Goal: Task Accomplishment & Management: Complete application form

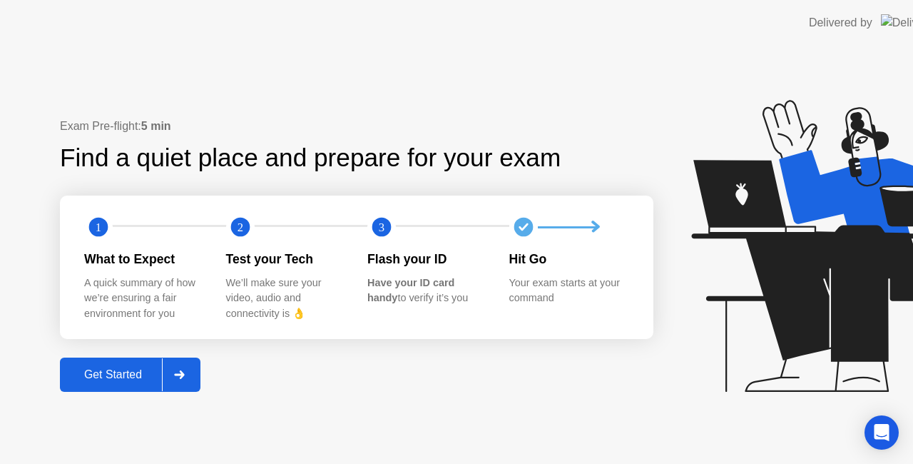
click at [761, 293] on icon at bounding box center [840, 246] width 298 height 292
click at [762, 290] on icon at bounding box center [840, 246] width 298 height 292
click at [509, 288] on div "Your exam starts at your command" at bounding box center [568, 290] width 119 height 31
click at [772, 284] on icon at bounding box center [840, 246] width 298 height 292
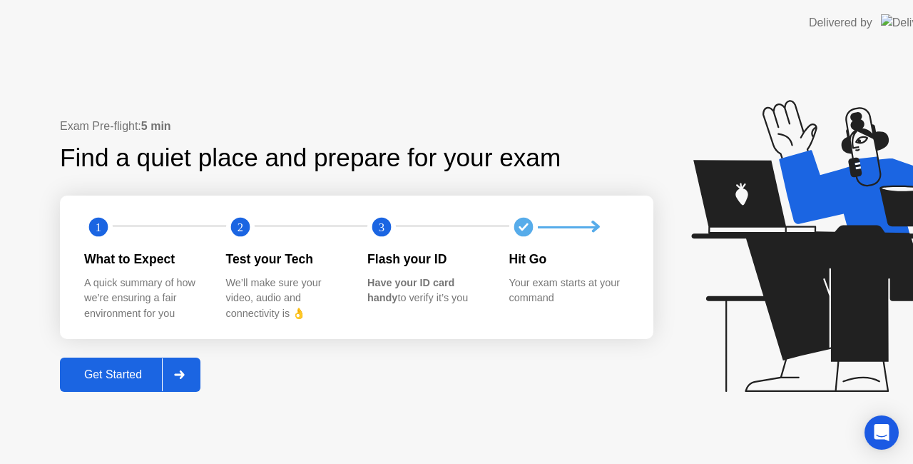
click at [772, 284] on icon at bounding box center [840, 246] width 298 height 292
click at [772, 290] on icon at bounding box center [840, 246] width 298 height 292
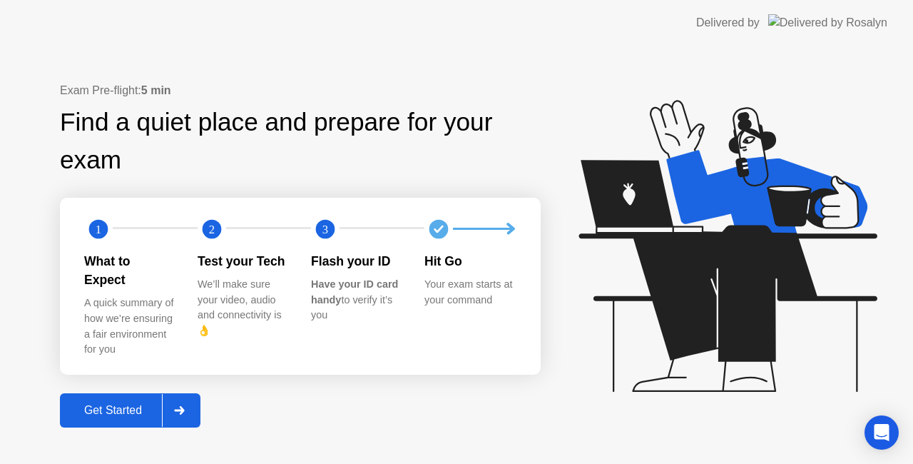
click at [120, 393] on button "Get Started" at bounding box center [130, 410] width 141 height 34
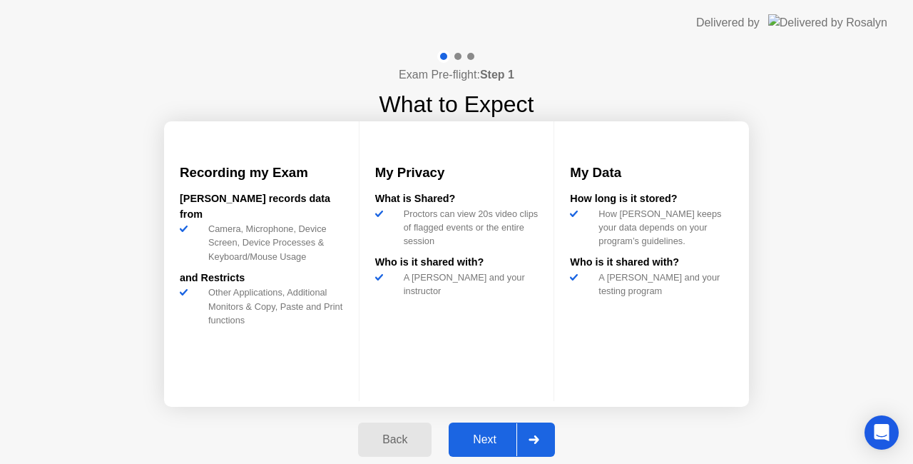
click at [536, 442] on icon at bounding box center [534, 439] width 10 height 9
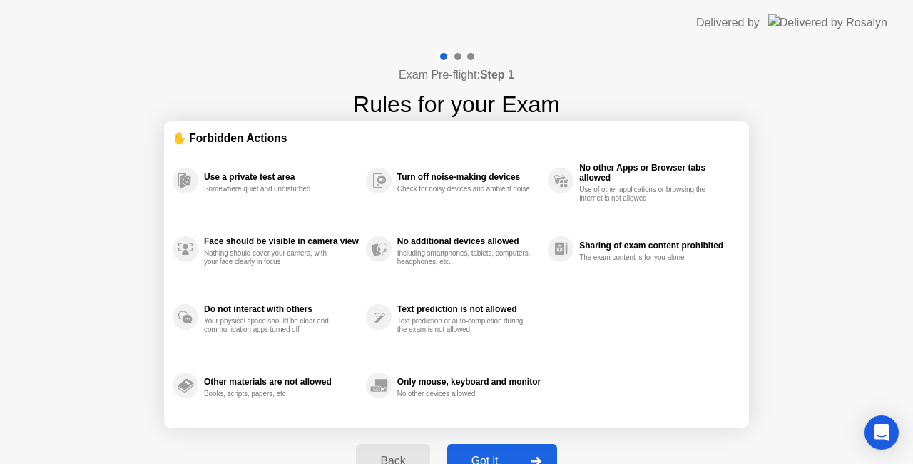
click at [619, 422] on section "✋ Forbidden Actions Use a private test area Somewhere quiet and undisturbed Fac…" at bounding box center [456, 274] width 585 height 307
click at [491, 448] on button "Got it" at bounding box center [502, 461] width 110 height 34
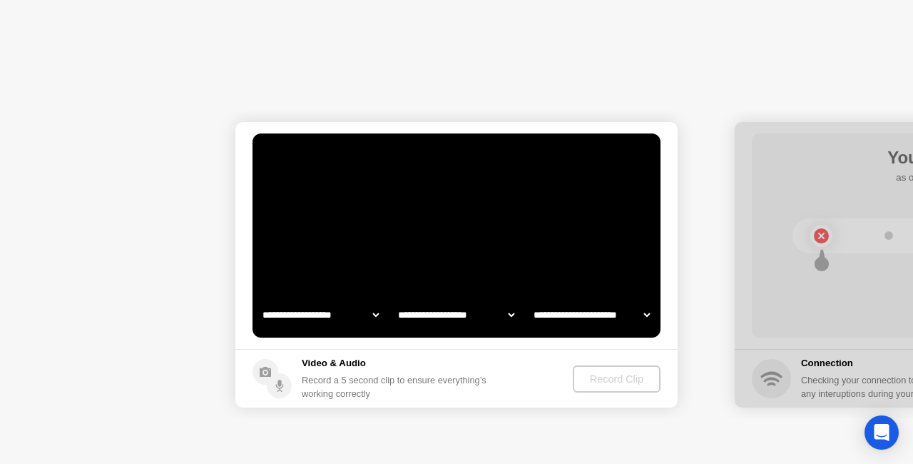
select select "**********"
select select "*******"
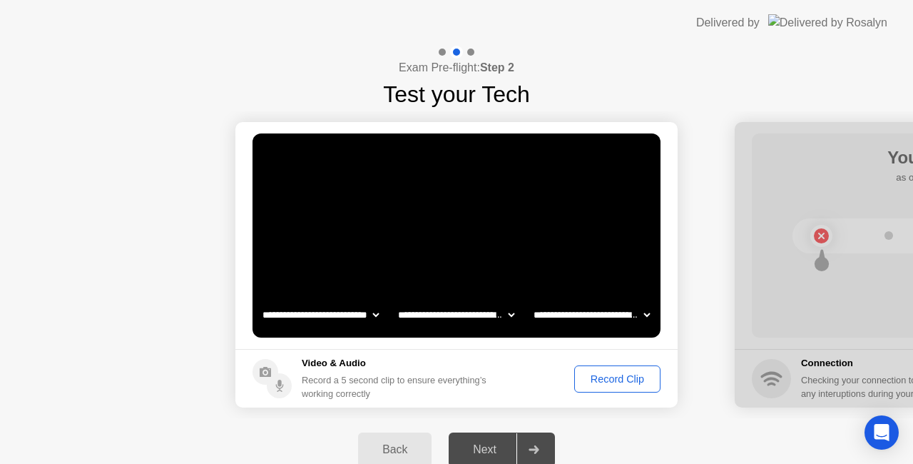
click at [592, 380] on div "Record Clip" at bounding box center [617, 378] width 76 height 11
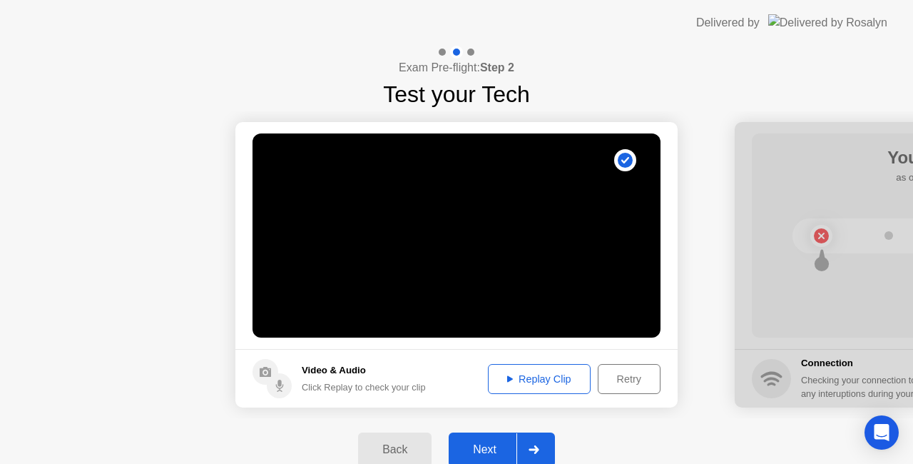
click at [525, 448] on div at bounding box center [534, 449] width 34 height 33
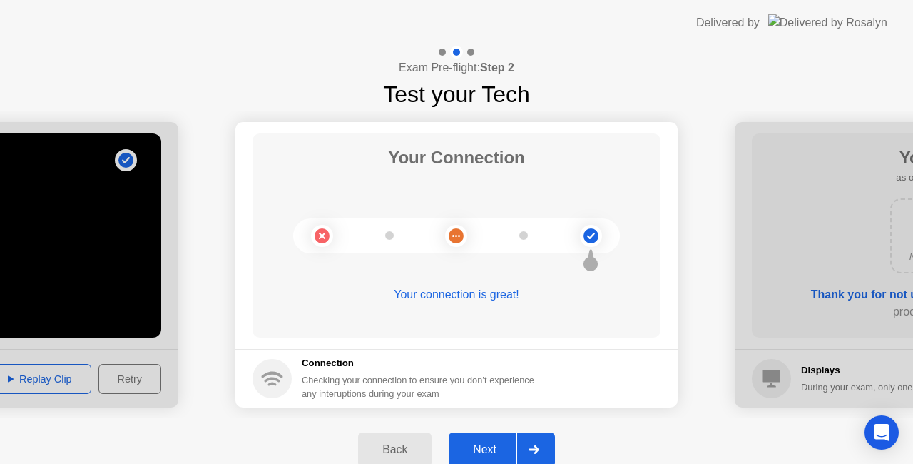
click at [474, 450] on div "Next" at bounding box center [485, 449] width 64 height 13
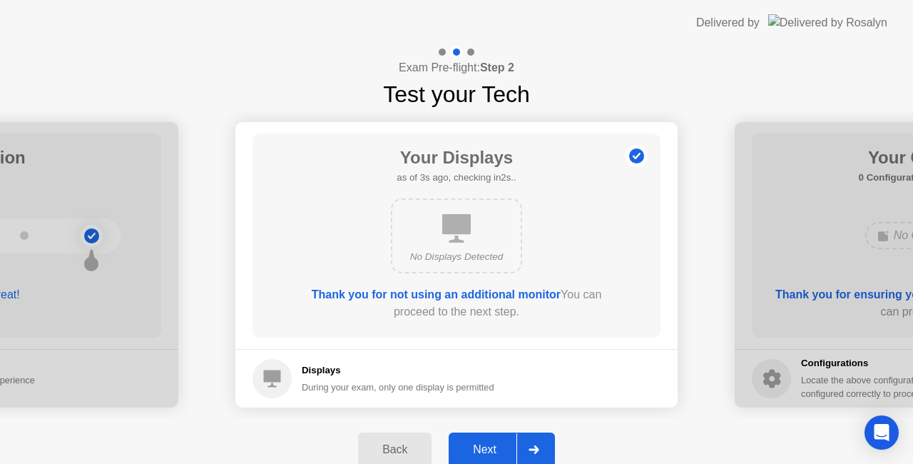
click at [499, 452] on div "Next" at bounding box center [485, 449] width 64 height 13
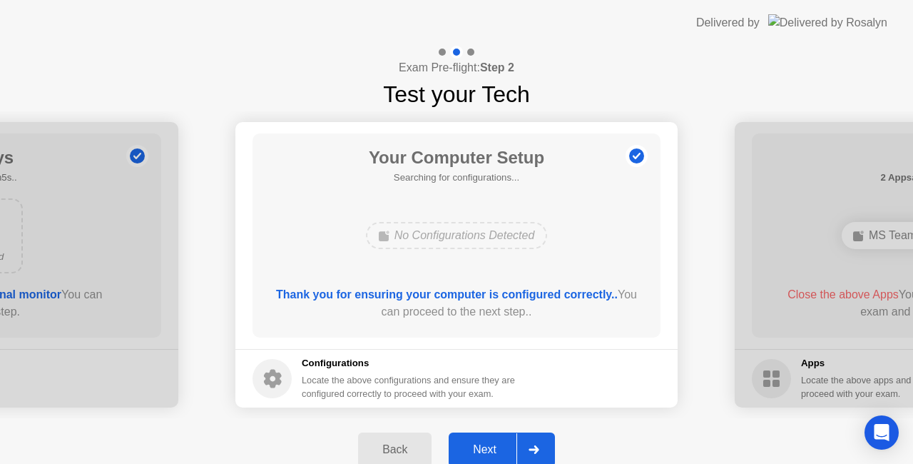
click at [499, 452] on div "Next" at bounding box center [485, 449] width 64 height 13
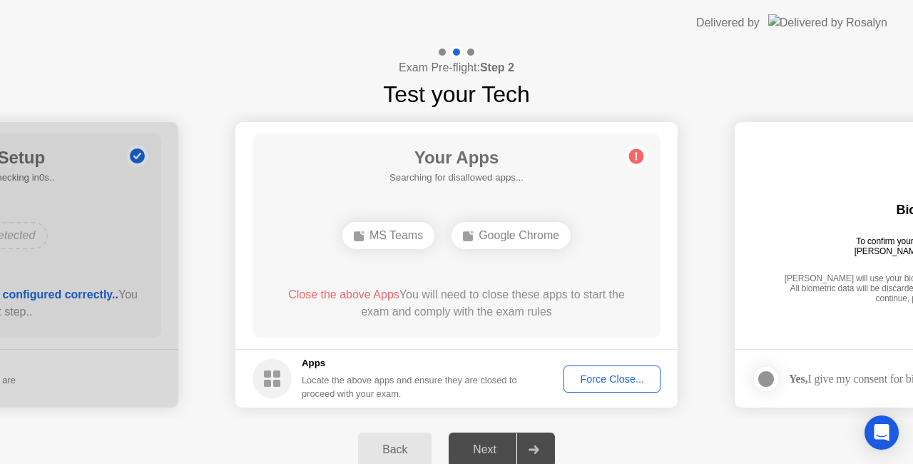
click at [580, 376] on div "Force Close..." at bounding box center [612, 378] width 87 height 11
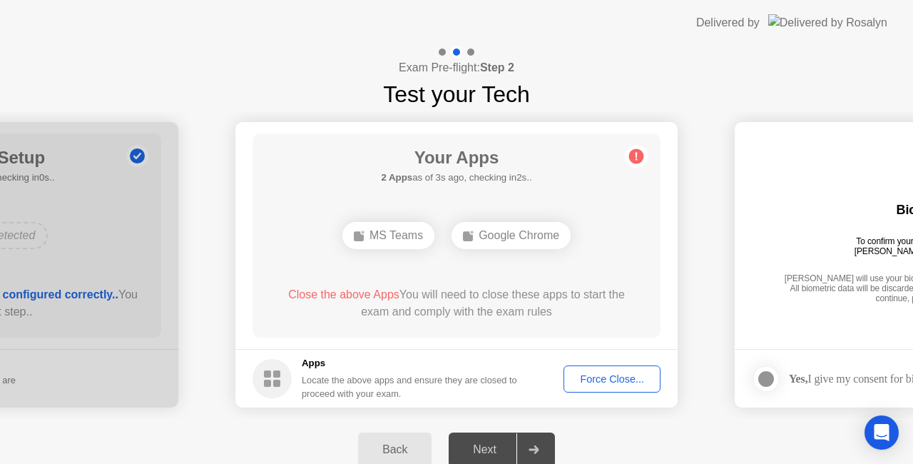
click at [596, 378] on div "Force Close..." at bounding box center [612, 378] width 87 height 11
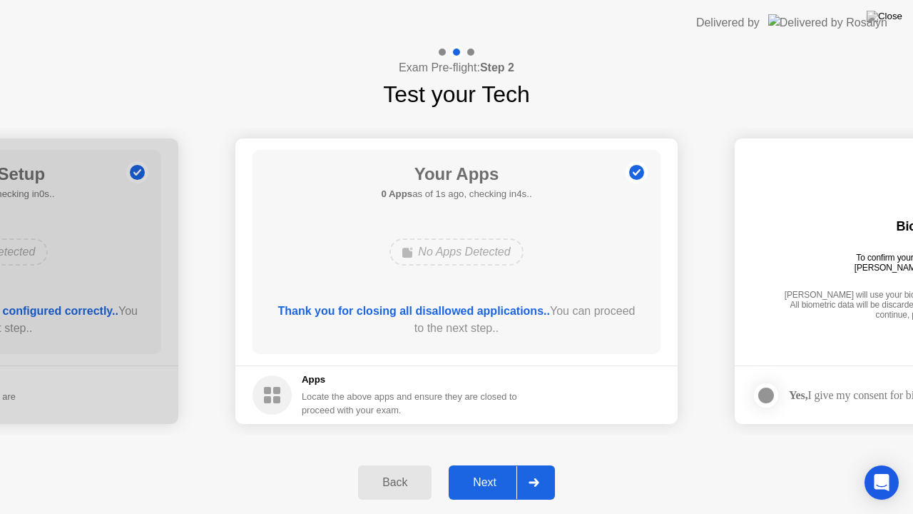
click at [511, 463] on div "Next" at bounding box center [485, 482] width 64 height 13
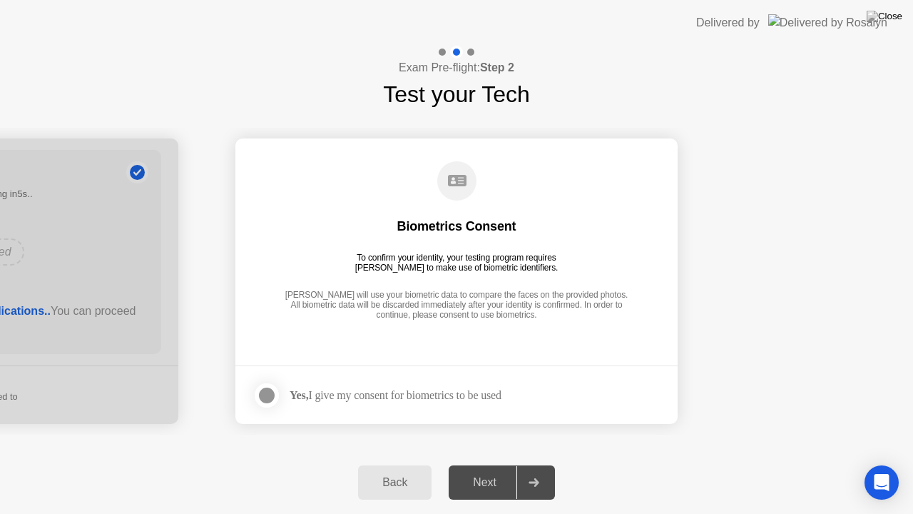
click at [298, 400] on strong "Yes," at bounding box center [299, 395] width 19 height 12
click at [275, 395] on div at bounding box center [266, 395] width 17 height 17
click at [494, 463] on div "Next" at bounding box center [485, 482] width 64 height 13
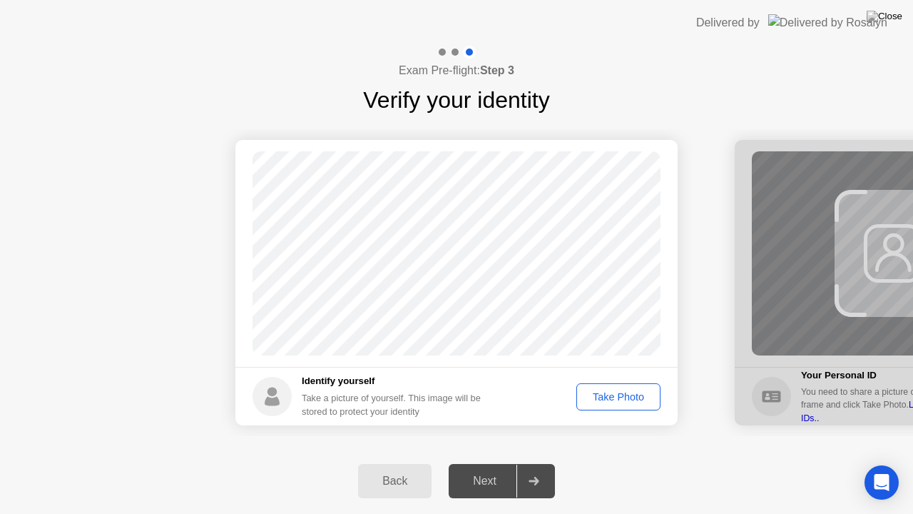
click at [614, 398] on div "Take Photo" at bounding box center [619, 396] width 74 height 11
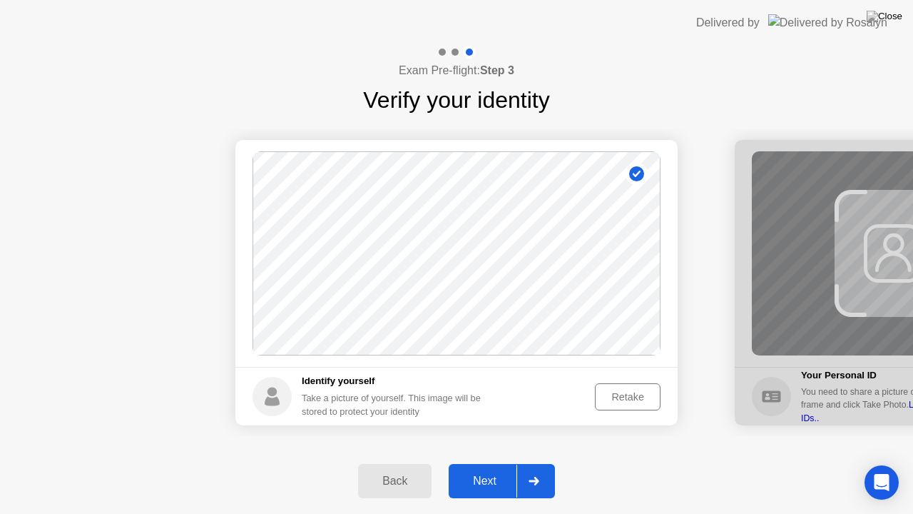
click at [504, 463] on div "Next" at bounding box center [485, 480] width 64 height 13
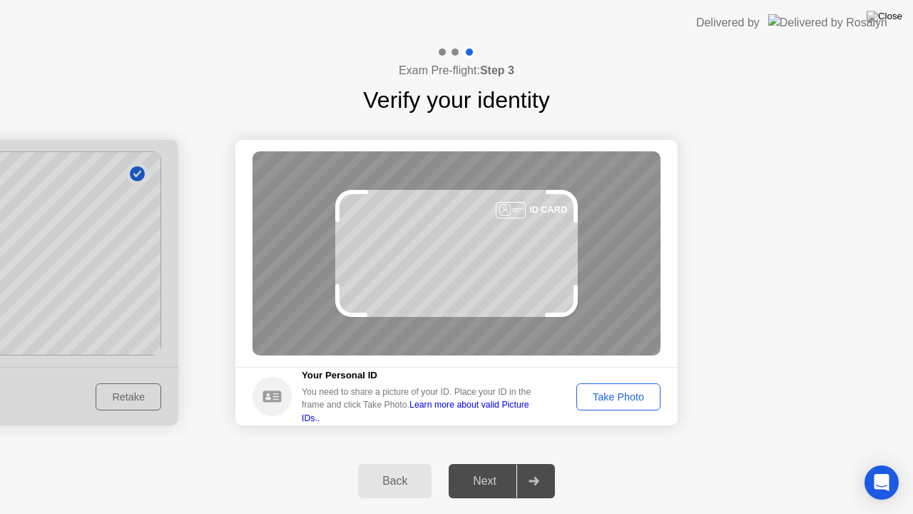
click at [607, 391] on div "Take Photo" at bounding box center [619, 396] width 74 height 11
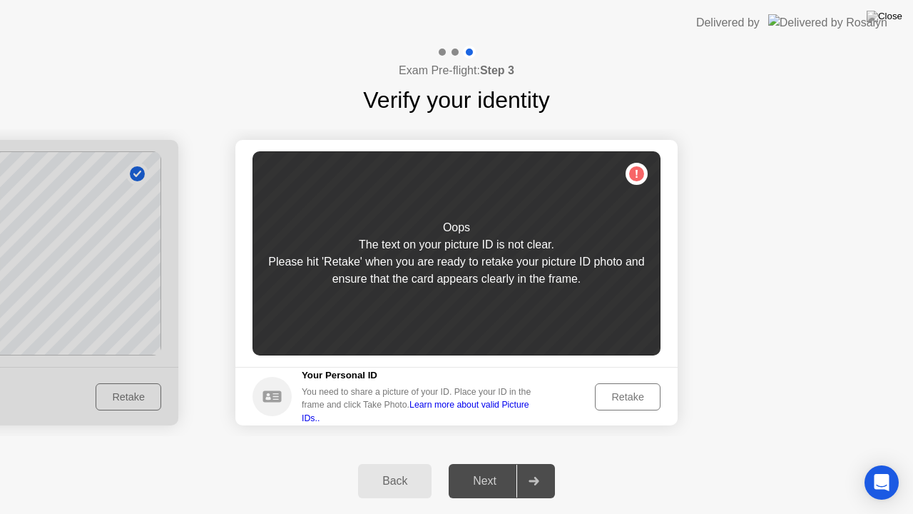
click at [636, 398] on div "Retake" at bounding box center [628, 396] width 56 height 11
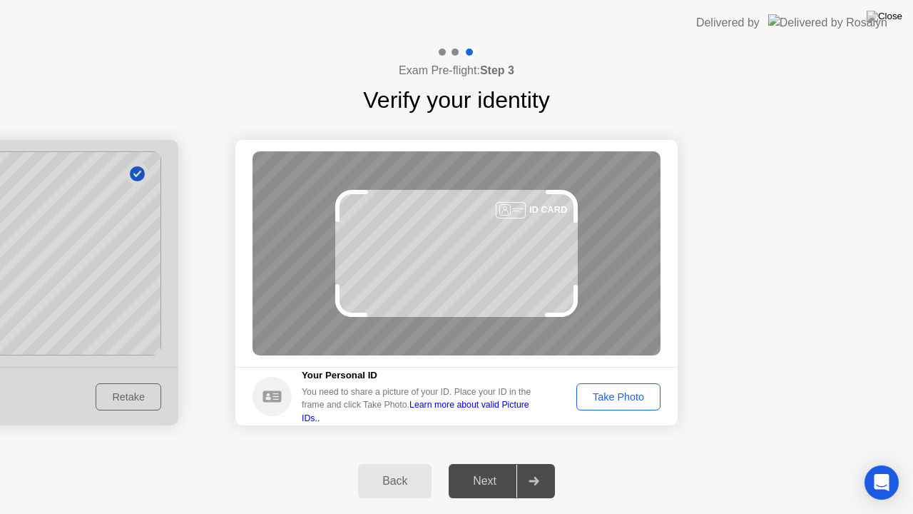
click at [636, 398] on div "Take Photo" at bounding box center [619, 396] width 74 height 11
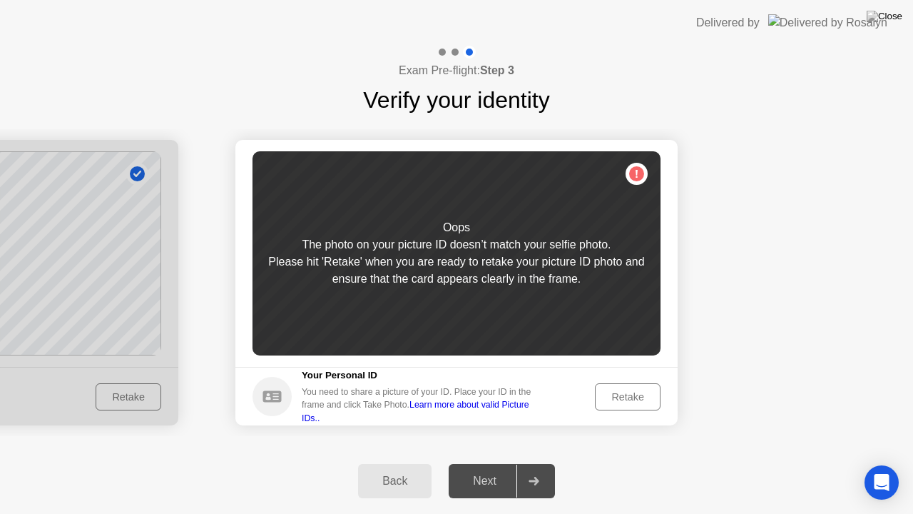
click at [636, 398] on div "Retake" at bounding box center [628, 396] width 56 height 11
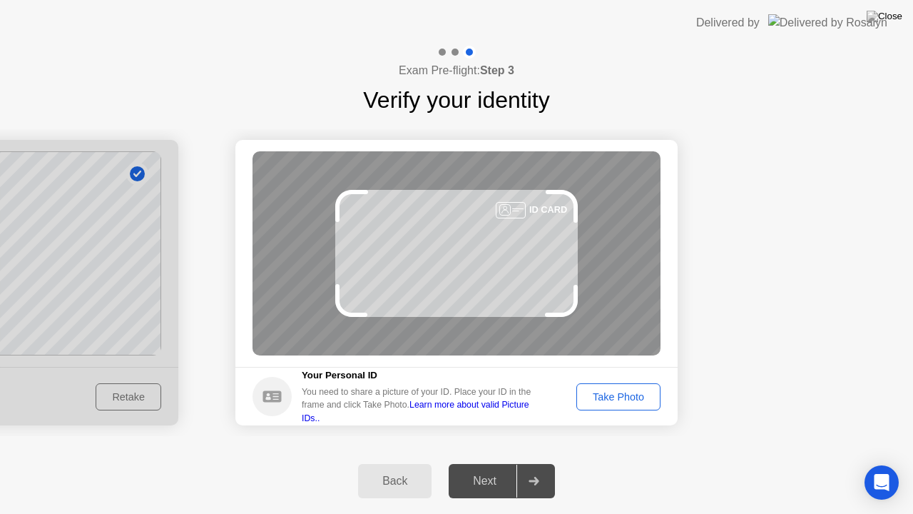
drag, startPoint x: 166, startPoint y: 395, endPoint x: 153, endPoint y: 392, distance: 13.2
click at [631, 397] on div "Take Photo" at bounding box center [619, 396] width 74 height 11
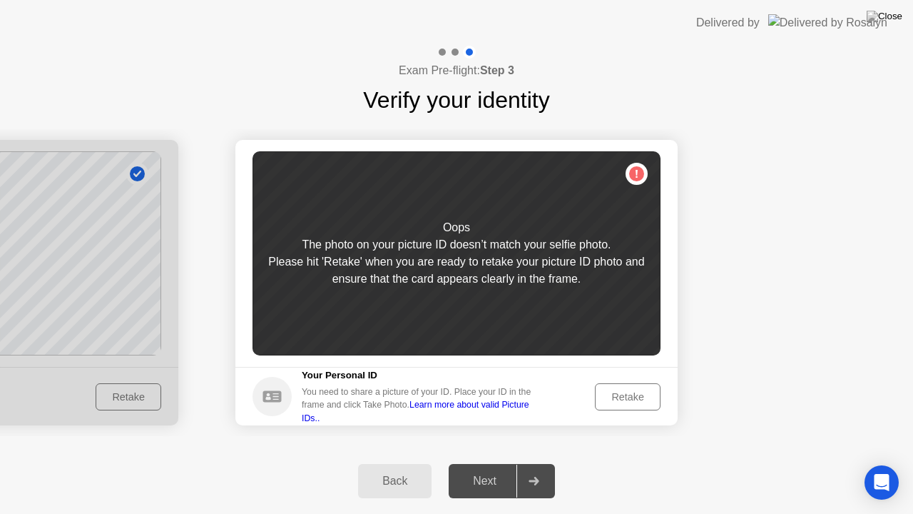
click at [631, 397] on div "Retake" at bounding box center [628, 396] width 56 height 11
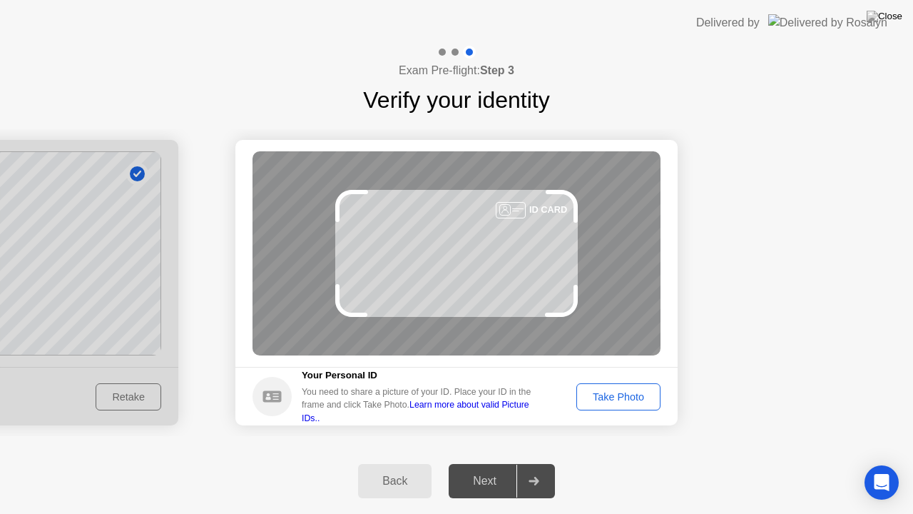
click at [616, 392] on div "Take Photo" at bounding box center [619, 396] width 74 height 11
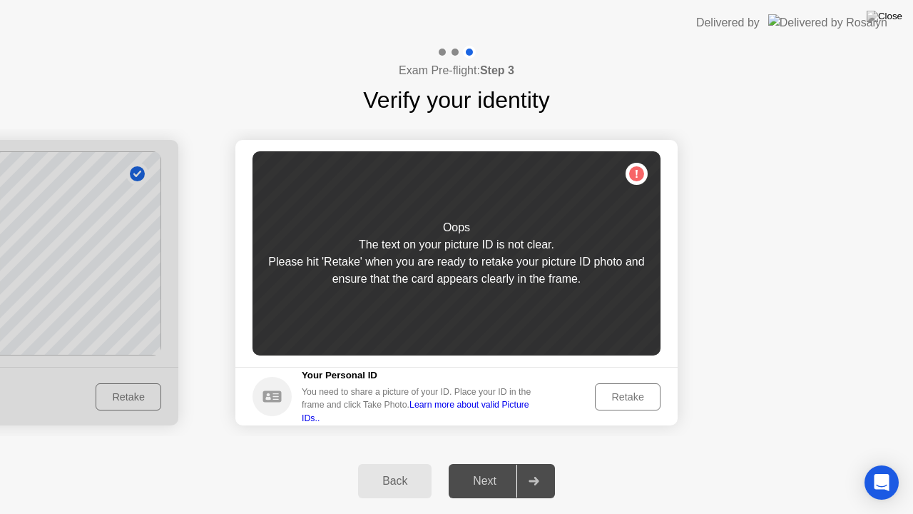
click at [414, 463] on div "Back" at bounding box center [394, 480] width 65 height 13
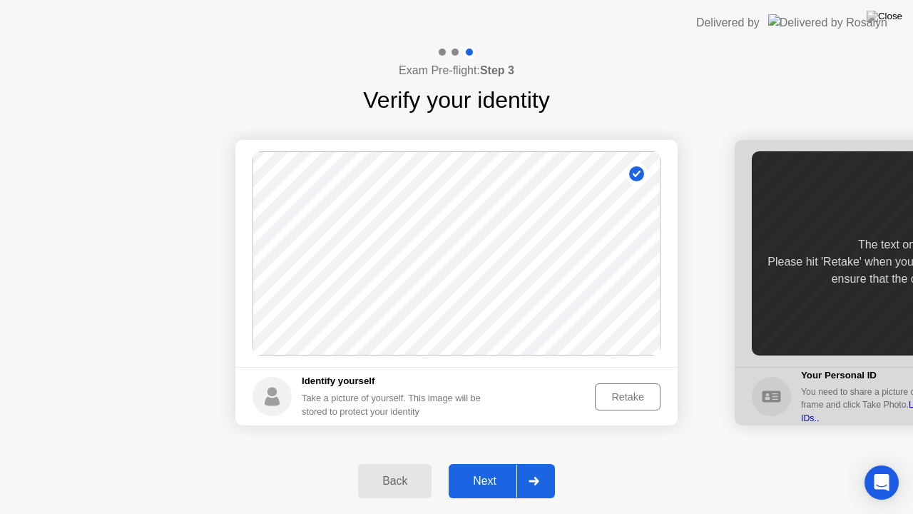
click at [636, 400] on div "Retake" at bounding box center [628, 396] width 56 height 11
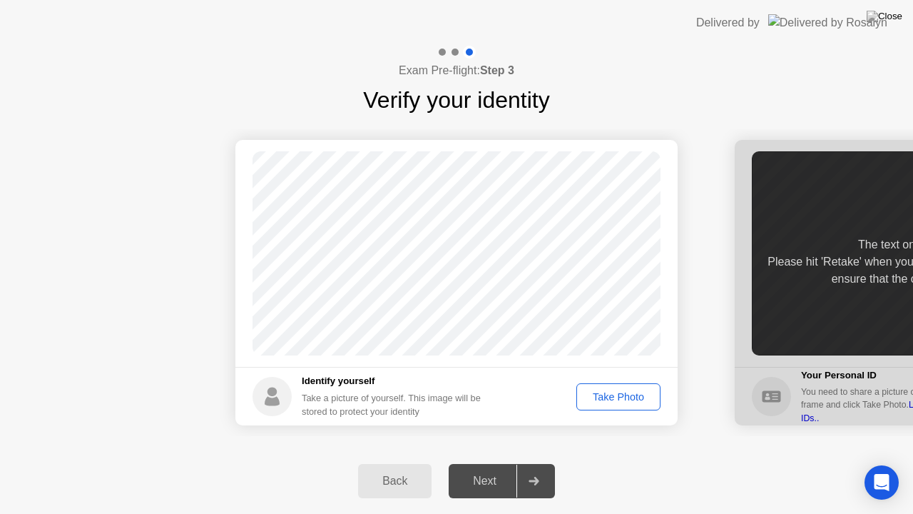
click at [641, 405] on button "Take Photo" at bounding box center [619, 396] width 84 height 27
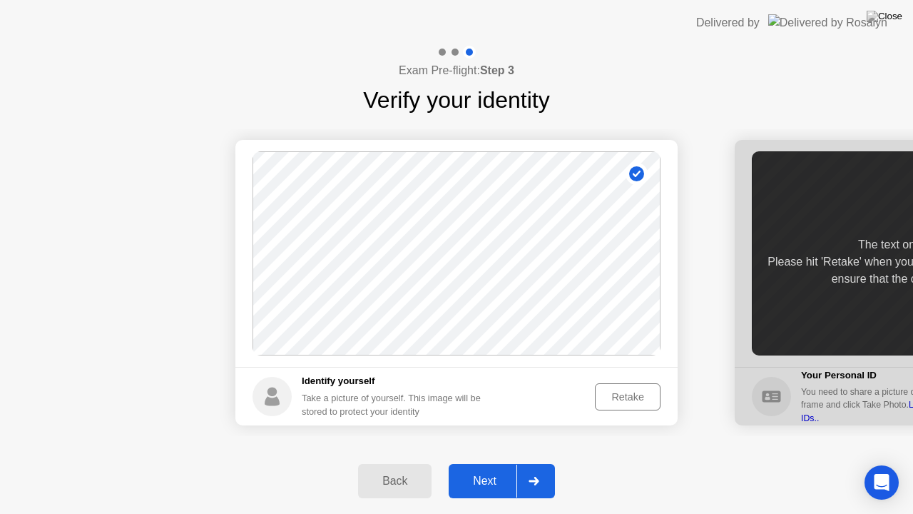
click at [502, 463] on button "Next" at bounding box center [502, 481] width 106 height 34
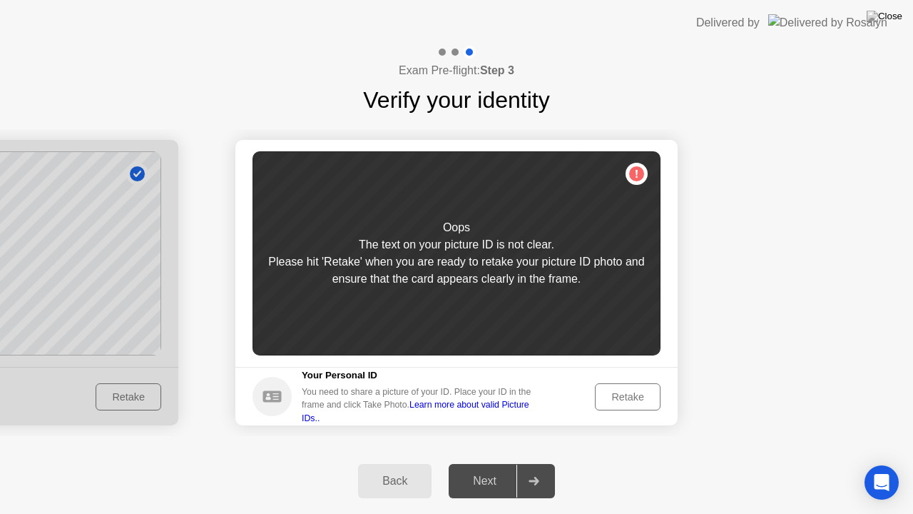
click at [630, 394] on div "Retake" at bounding box center [628, 396] width 56 height 11
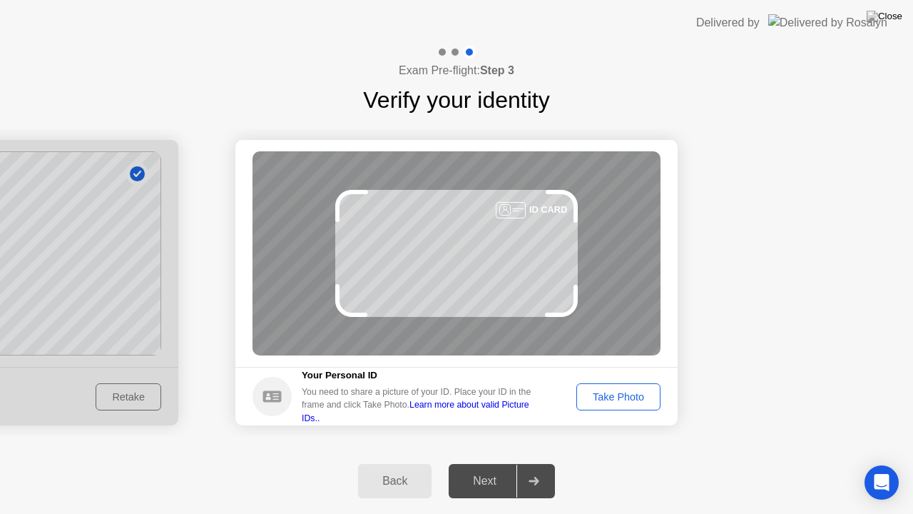
click at [630, 394] on div "Take Photo" at bounding box center [619, 396] width 74 height 11
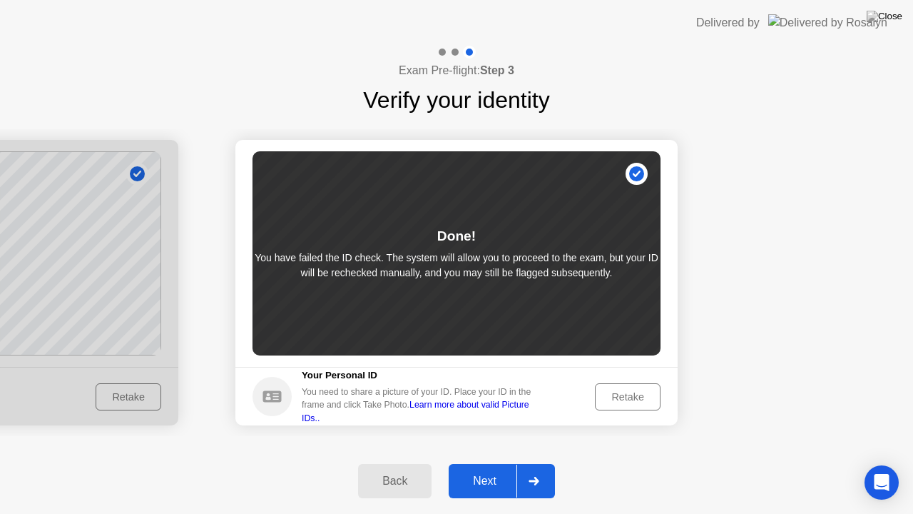
click at [517, 463] on div at bounding box center [534, 481] width 34 height 33
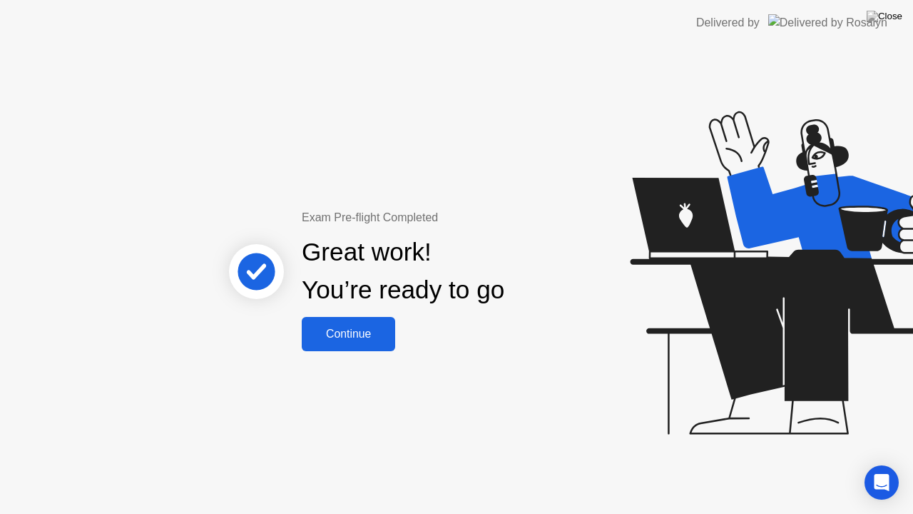
click at [354, 328] on div "Continue" at bounding box center [348, 334] width 85 height 13
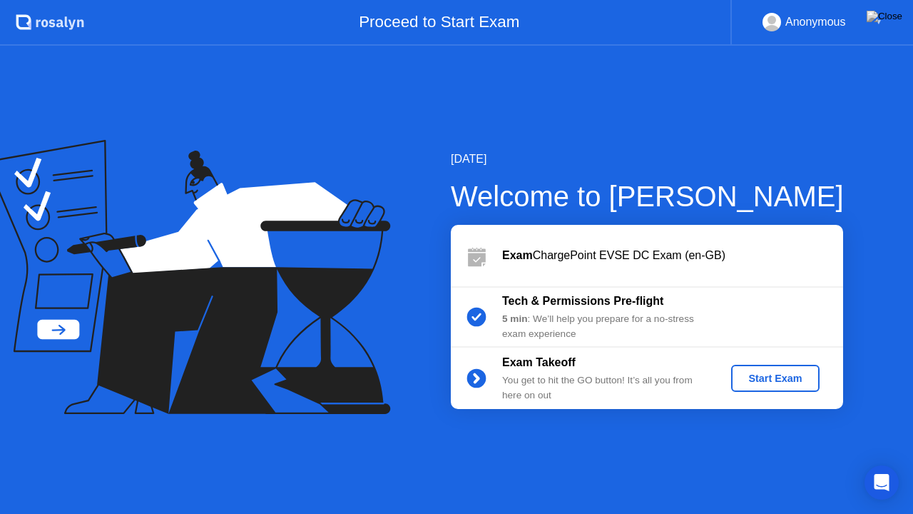
click at [761, 380] on div "Start Exam" at bounding box center [775, 377] width 76 height 11
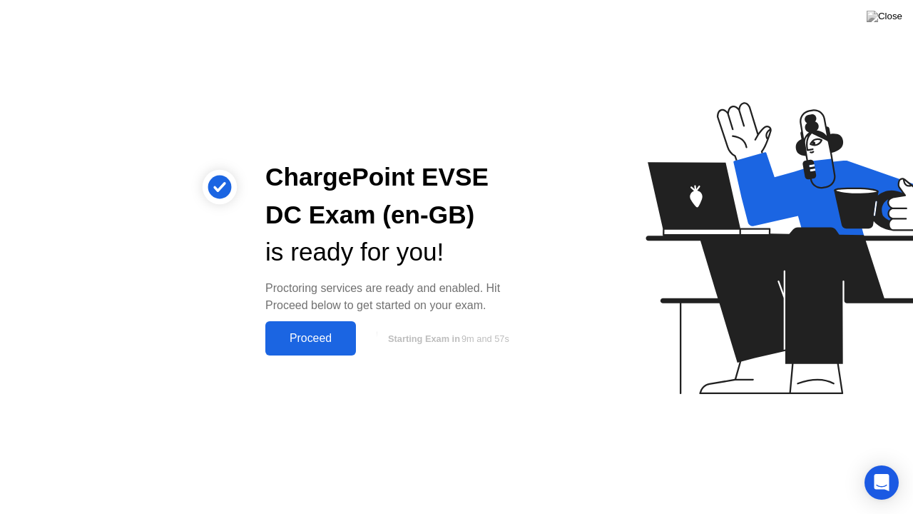
click at [350, 337] on div "Proceed" at bounding box center [311, 338] width 82 height 13
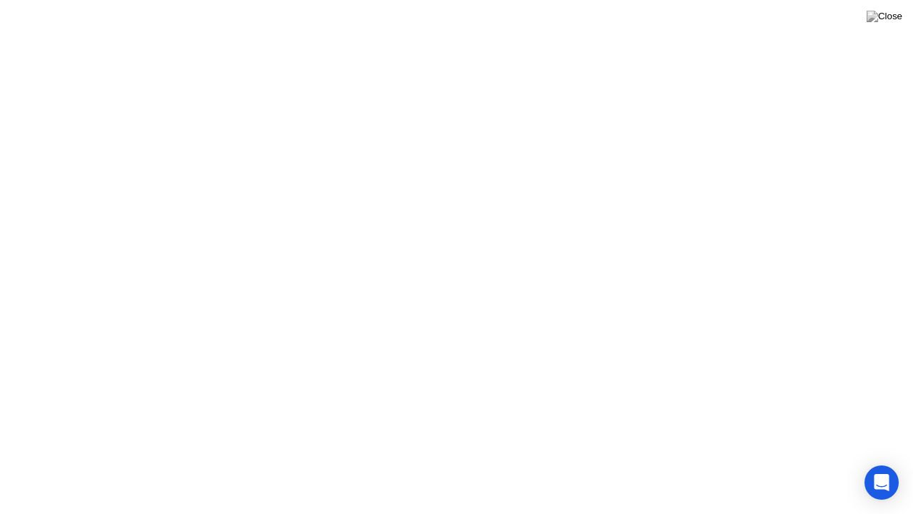
click div "Welcome to ChargePoint EVSE DC Exam (en-GB) We’re loading up your exam..."
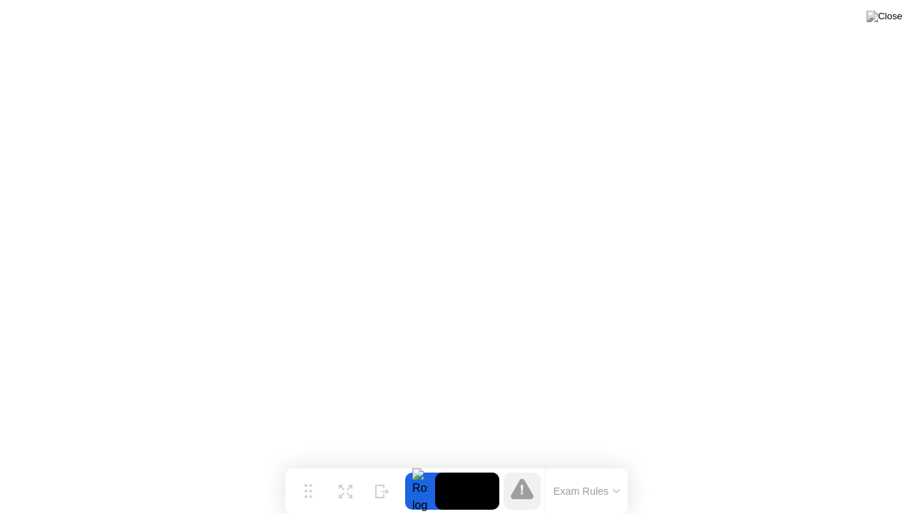
click at [584, 463] on div "Exam Rules" at bounding box center [586, 491] width 83 height 46
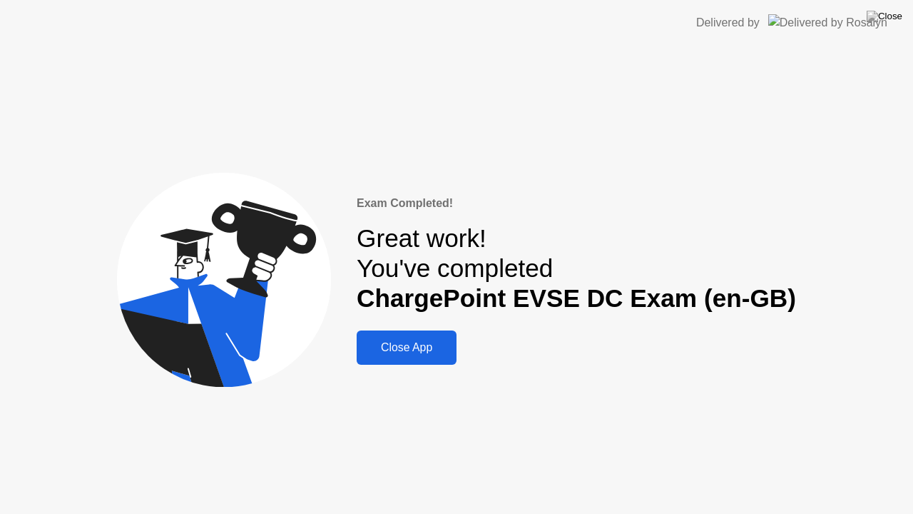
click at [407, 347] on div "Close App" at bounding box center [406, 347] width 91 height 13
